Goal: Find specific page/section: Find specific page/section

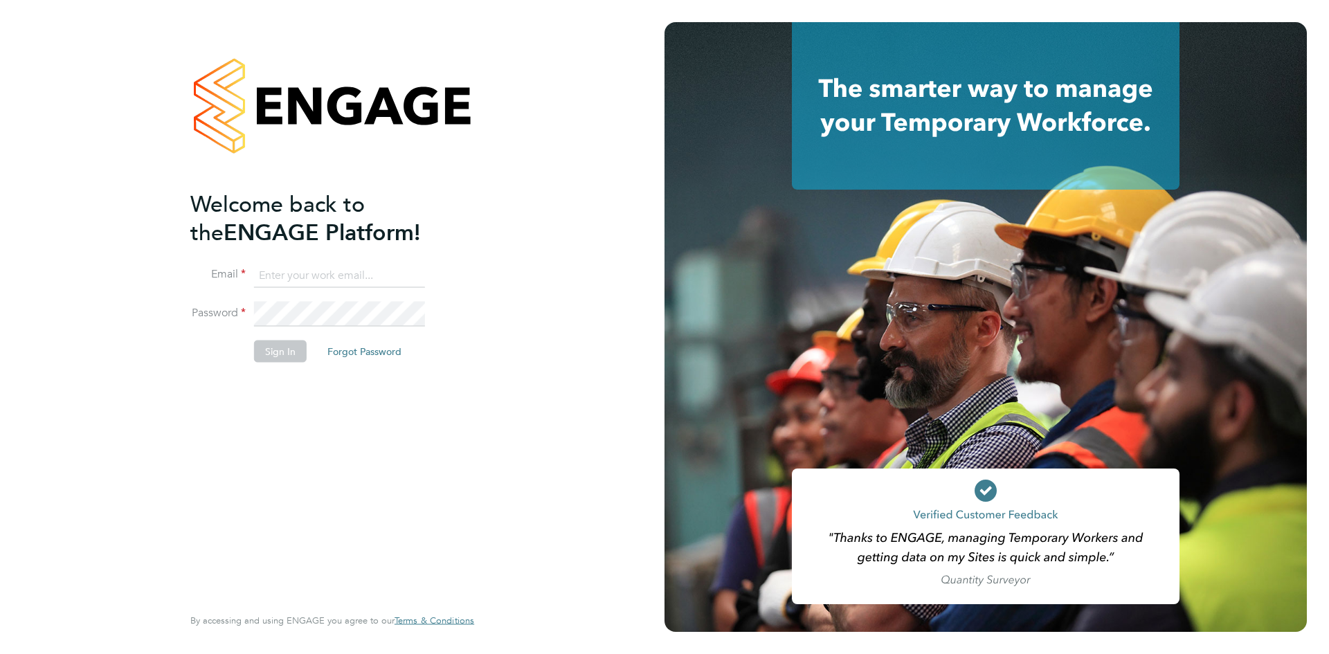
type input "louise.kempster@bluearrow.co.uk"
click at [269, 352] on button "Sign In" at bounding box center [280, 352] width 53 height 22
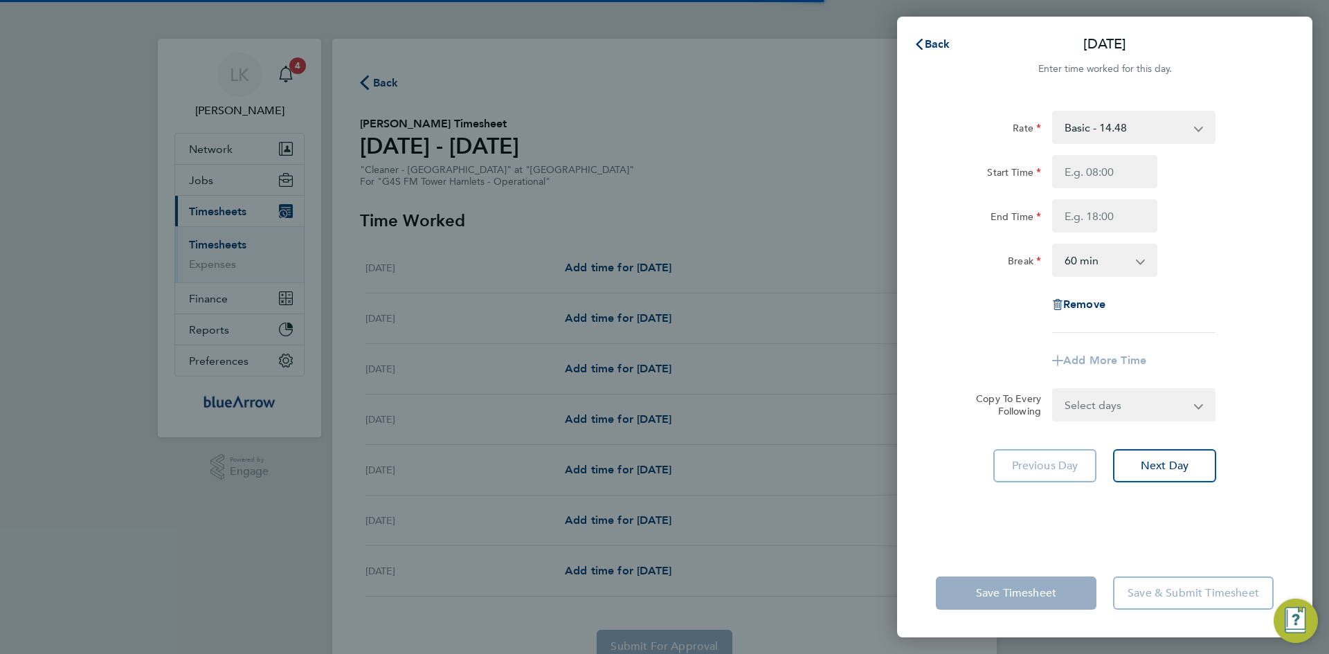
select select "60"
click at [941, 39] on span "Back" at bounding box center [938, 43] width 26 height 13
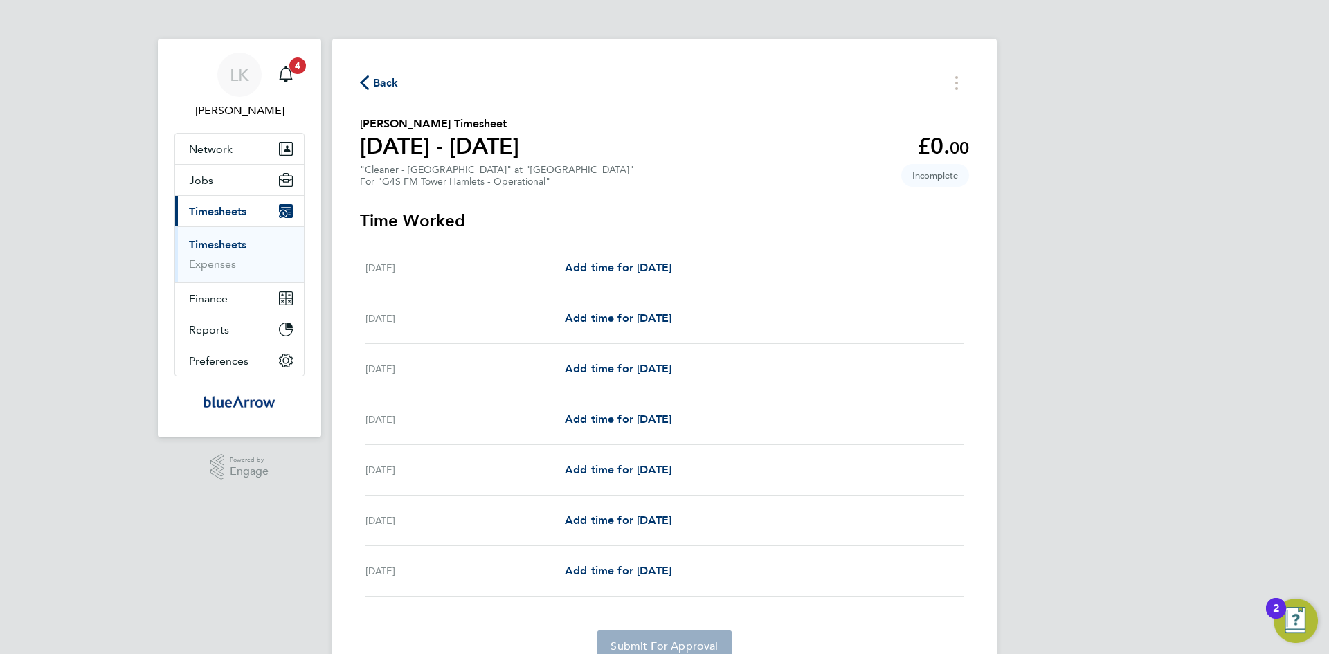
click at [386, 79] on span "Back" at bounding box center [386, 83] width 26 height 17
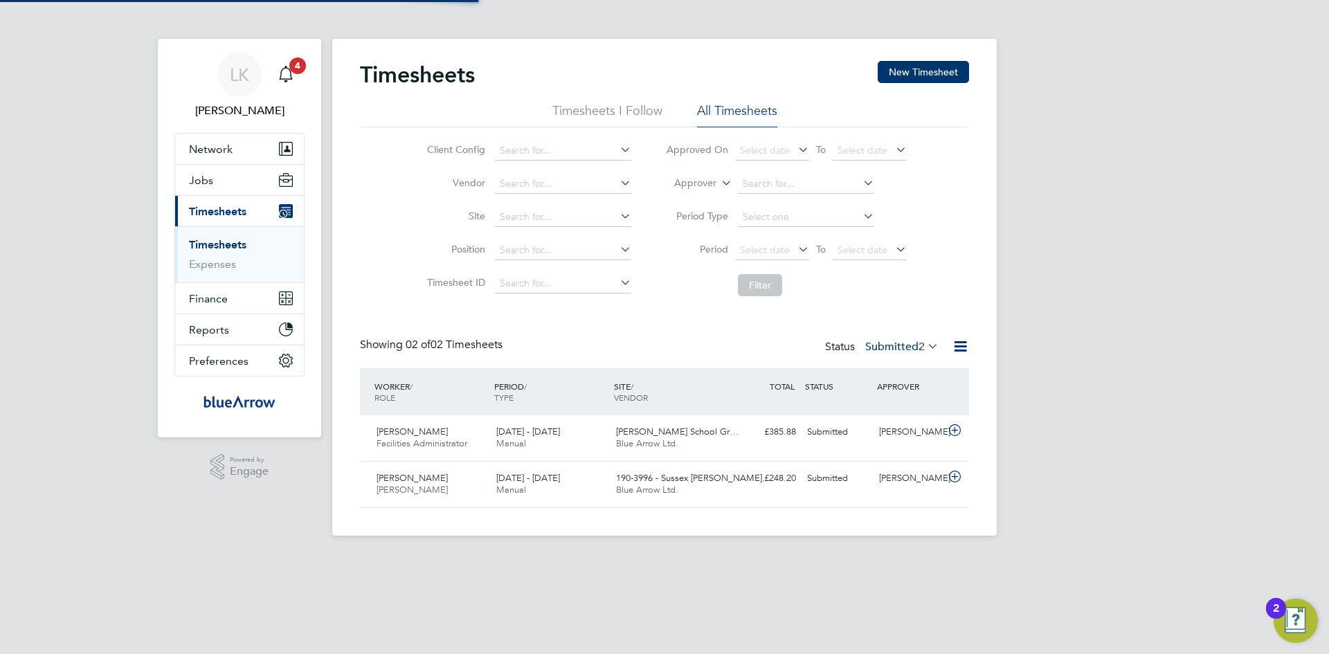
scroll to position [35, 120]
click at [207, 150] on span "Network" at bounding box center [211, 149] width 44 height 13
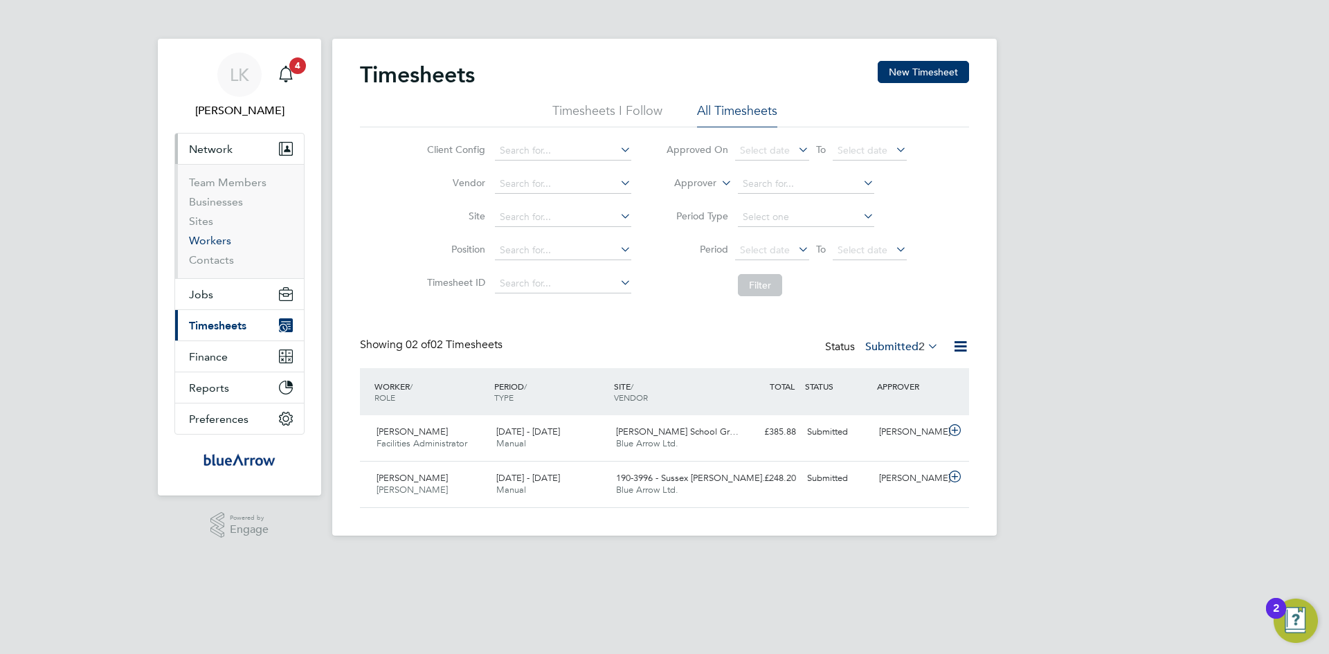
click at [224, 235] on link "Workers" at bounding box center [210, 240] width 42 height 13
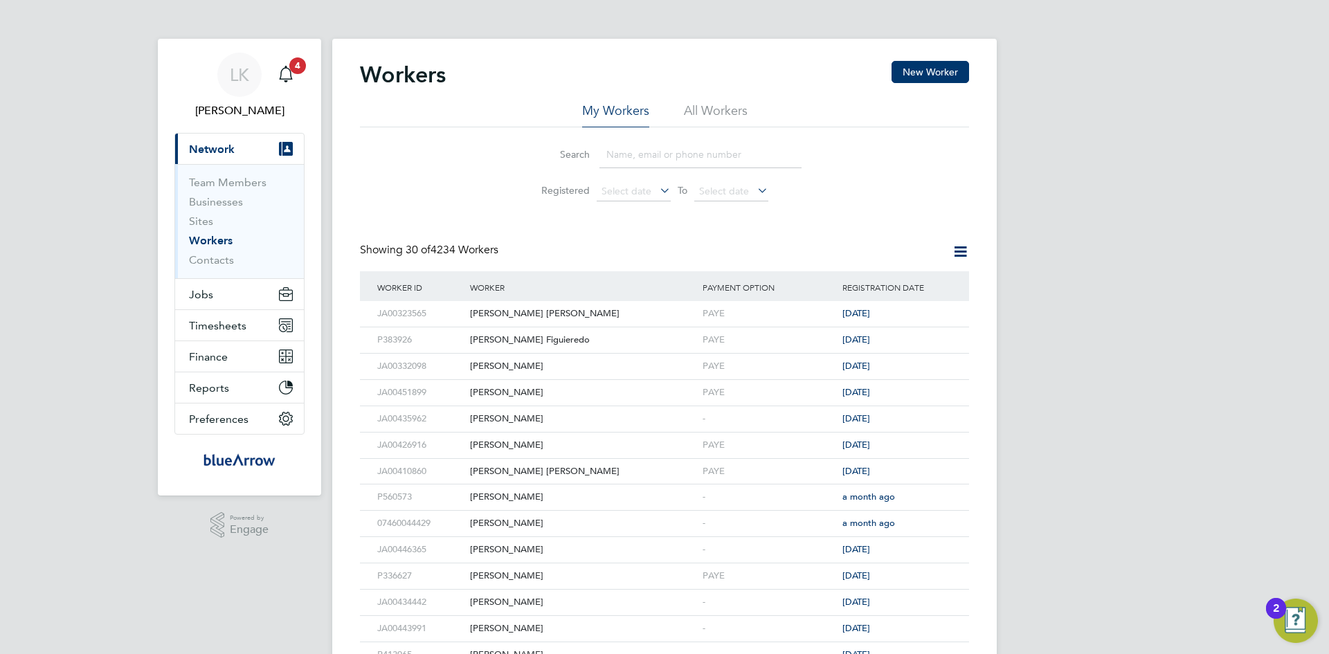
click at [622, 153] on input at bounding box center [701, 154] width 202 height 27
type input "geor"
click at [476, 315] on div "[PERSON_NAME]" at bounding box center [583, 314] width 233 height 26
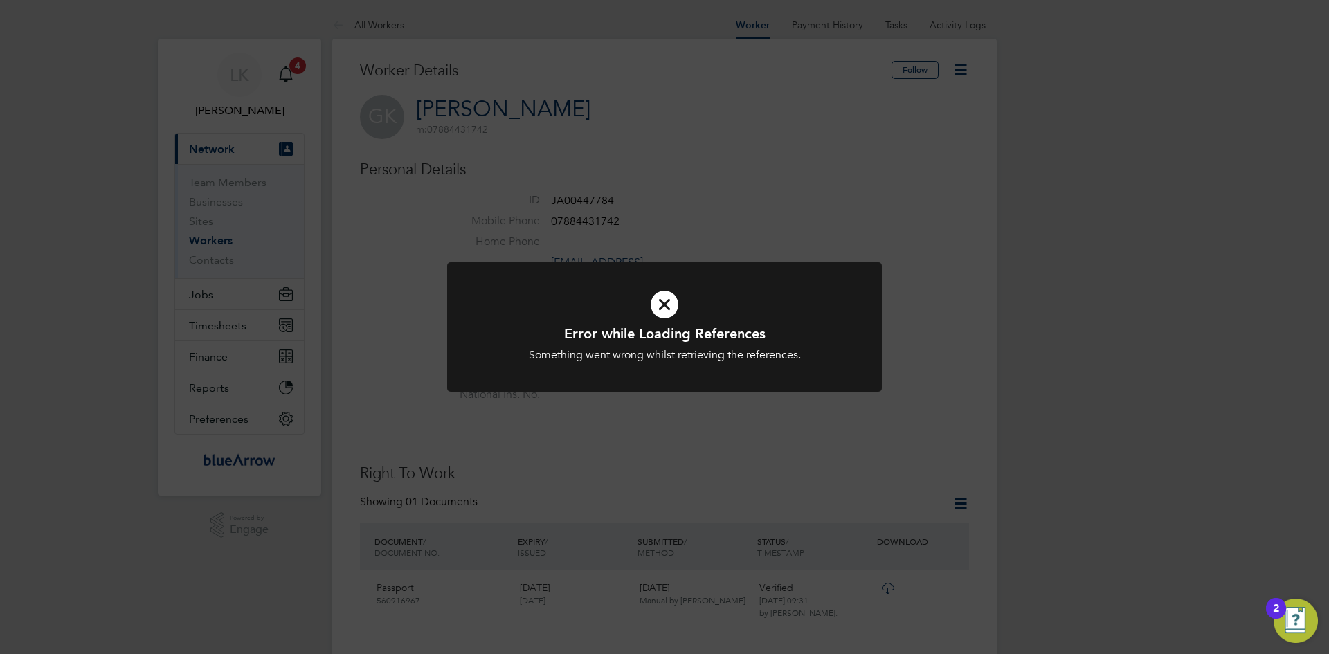
click at [663, 301] on icon at bounding box center [665, 305] width 360 height 54
